Goal: Task Accomplishment & Management: Use online tool/utility

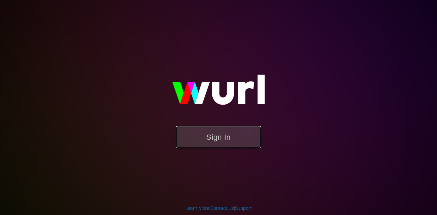
click at [206, 136] on button "Sign In" at bounding box center [218, 137] width 85 height 22
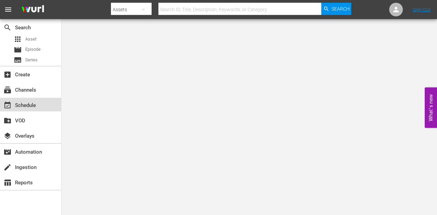
click at [28, 103] on div "event_available Schedule" at bounding box center [19, 104] width 38 height 6
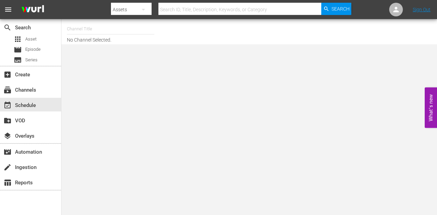
click at [101, 28] on input "text" at bounding box center [110, 29] width 87 height 16
type input "r"
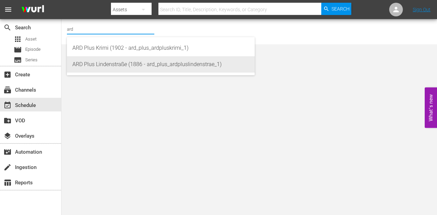
click at [113, 70] on div "ARD Plus Lindenstraße (1886 - ard_plus_ardpluslindenstrae_1)" at bounding box center [160, 64] width 177 height 16
type input "ARD Plus Lindenstraße (1886 - ard_plus_ardpluslindenstrae_1)"
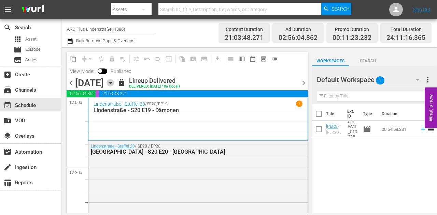
click at [114, 82] on icon "button" at bounding box center [110, 83] width 8 height 8
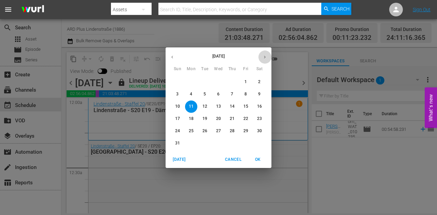
click at [267, 58] on button "button" at bounding box center [264, 56] width 13 height 13
click at [171, 55] on icon "button" at bounding box center [171, 57] width 5 height 5
click at [198, 110] on div "16" at bounding box center [205, 107] width 14 height 12
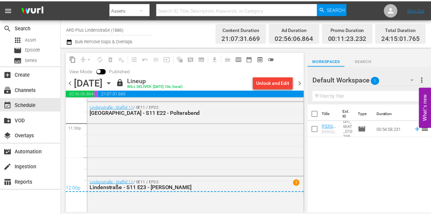
scroll to position [3284, 0]
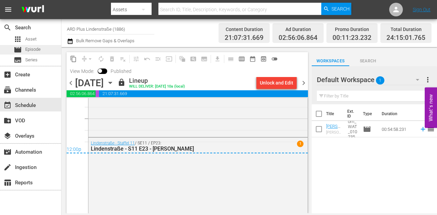
click at [27, 47] on span "Episode" at bounding box center [32, 49] width 15 height 7
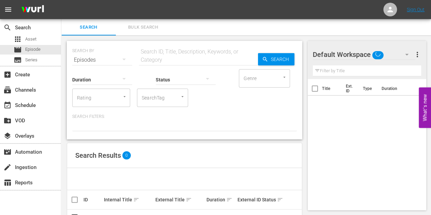
click at [166, 59] on input "text" at bounding box center [198, 60] width 119 height 16
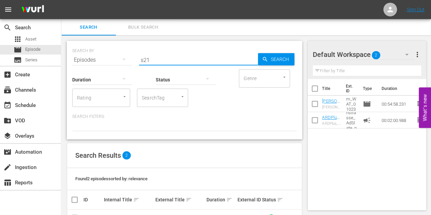
type input "s21"
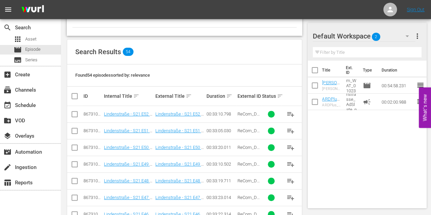
scroll to position [104, 0]
click at [32, 48] on span "Episode" at bounding box center [32, 49] width 15 height 7
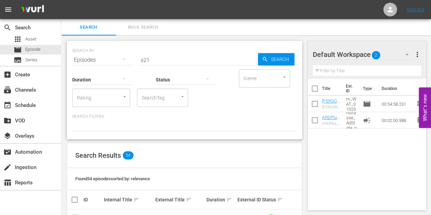
click at [156, 60] on input "s21" at bounding box center [198, 60] width 119 height 16
click at [42, 43] on div "apps Asset" at bounding box center [30, 39] width 61 height 10
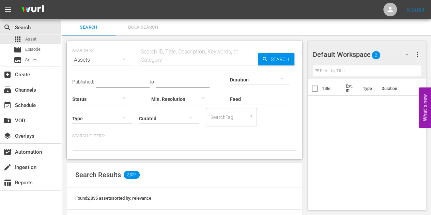
click at [181, 59] on input "text" at bounding box center [198, 60] width 119 height 16
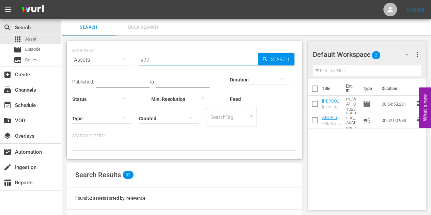
click at [171, 59] on input "s22" at bounding box center [198, 60] width 119 height 16
click at [172, 58] on input "s23" at bounding box center [198, 60] width 119 height 16
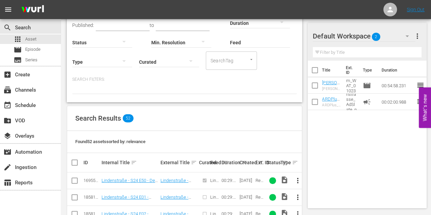
type input "s14"
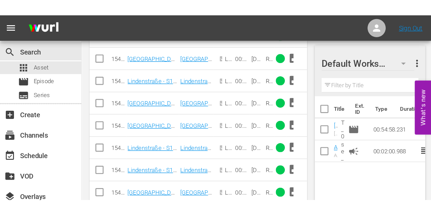
scroll to position [706, 0]
